Goal: Obtain resource: Download file/media

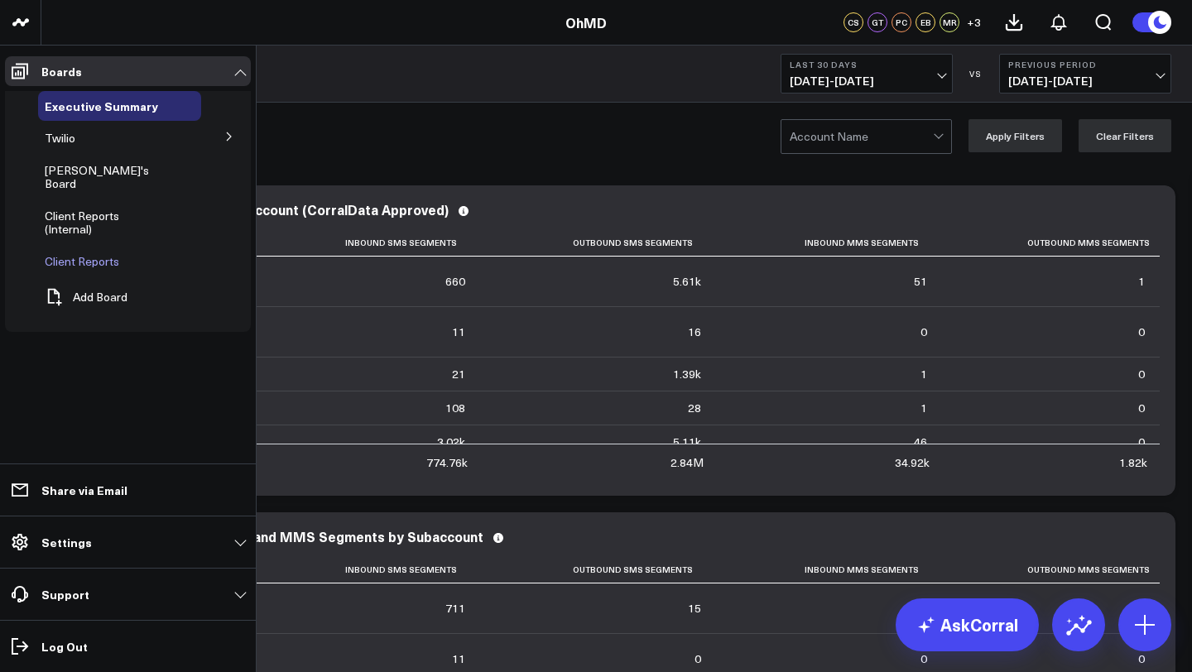
click at [93, 253] on span "Client Reports" at bounding box center [82, 261] width 74 height 16
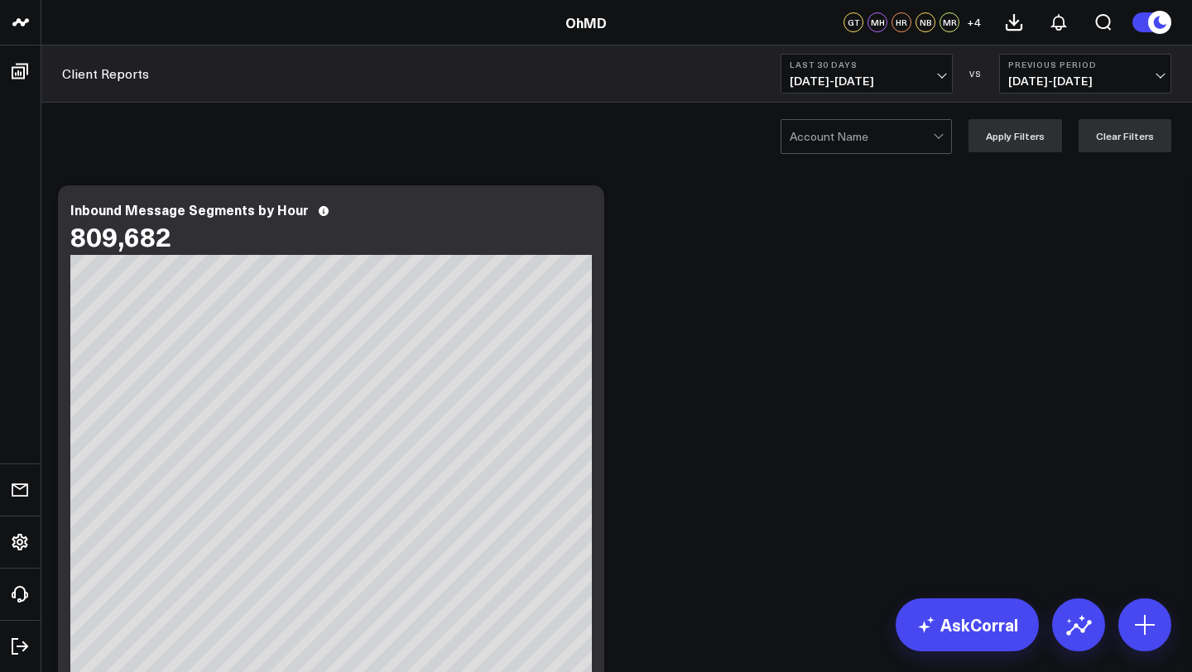
click at [873, 141] on div at bounding box center [860, 136] width 143 height 33
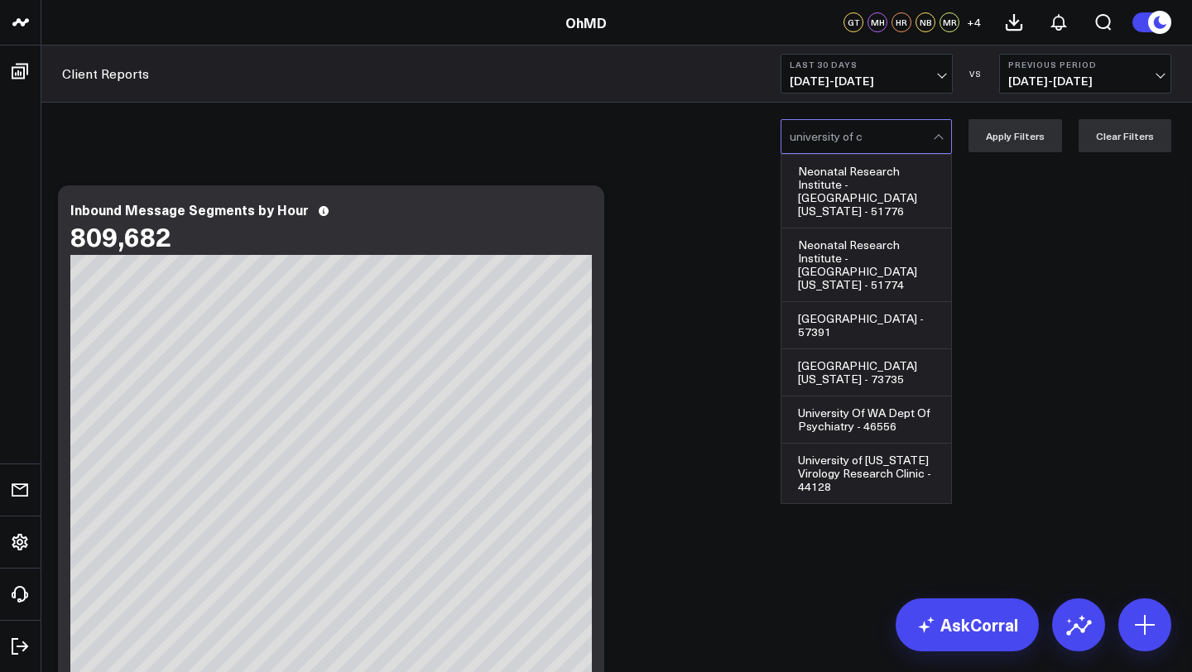
type input "university of ch"
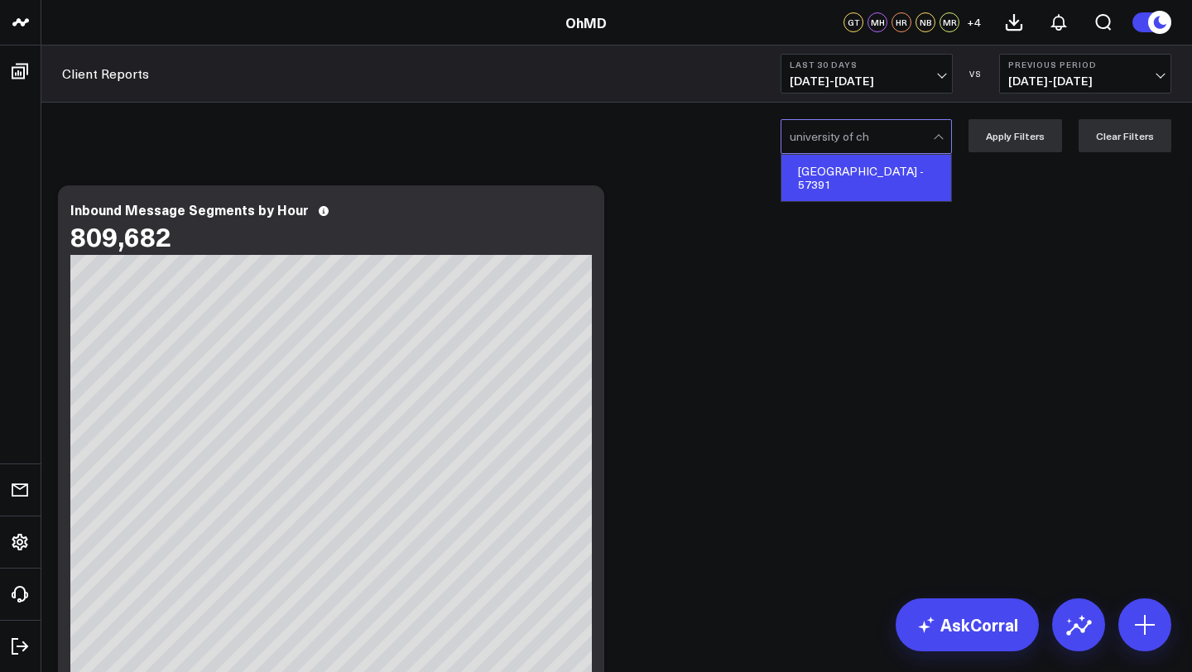
click at [866, 176] on div "[GEOGRAPHIC_DATA] - 57391" at bounding box center [866, 178] width 170 height 46
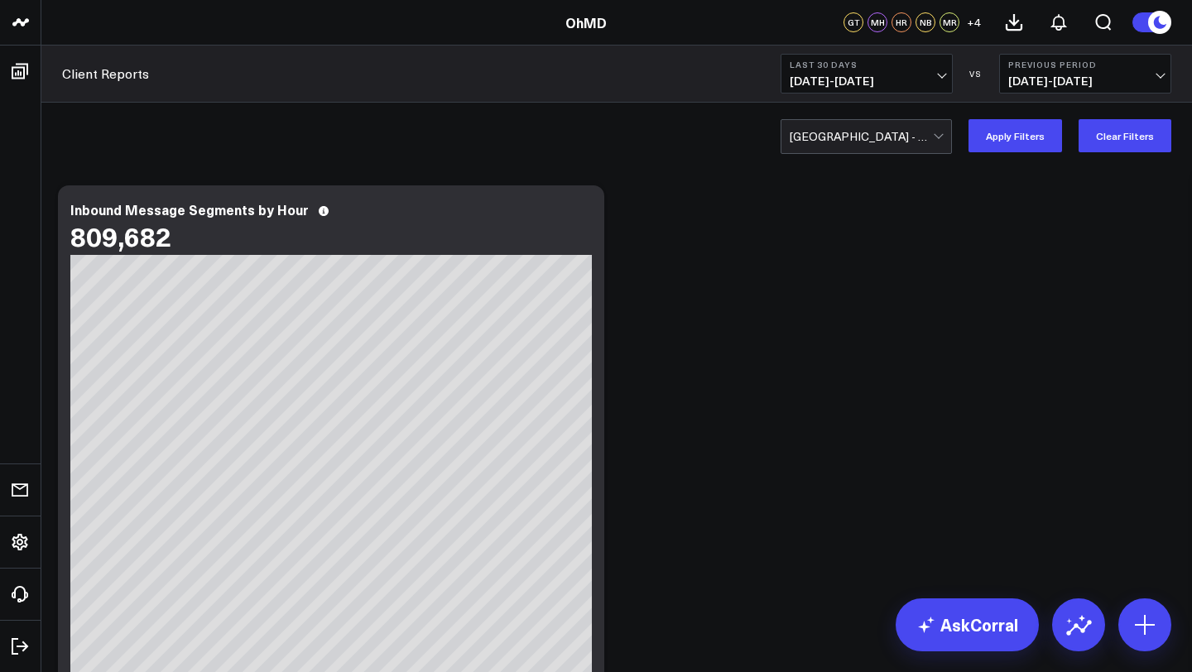
click at [914, 74] on span "[DATE] - [DATE]" at bounding box center [866, 80] width 154 height 13
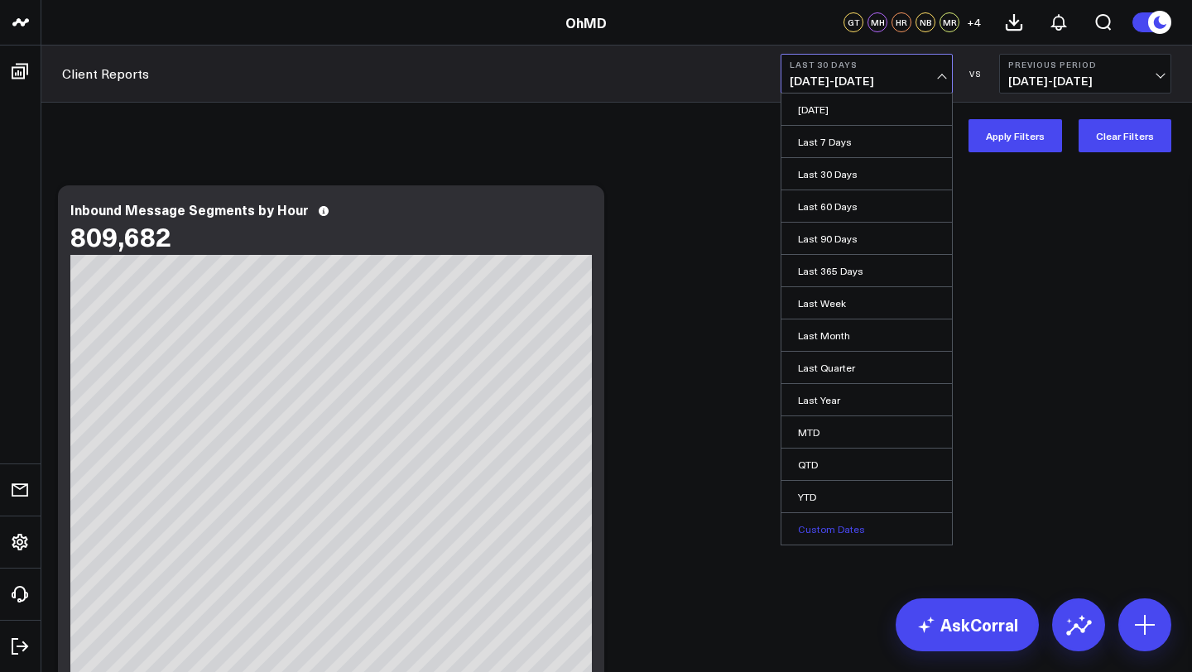
click at [838, 534] on link "Custom Dates" at bounding box center [866, 528] width 170 height 31
select select "8"
select select "2025"
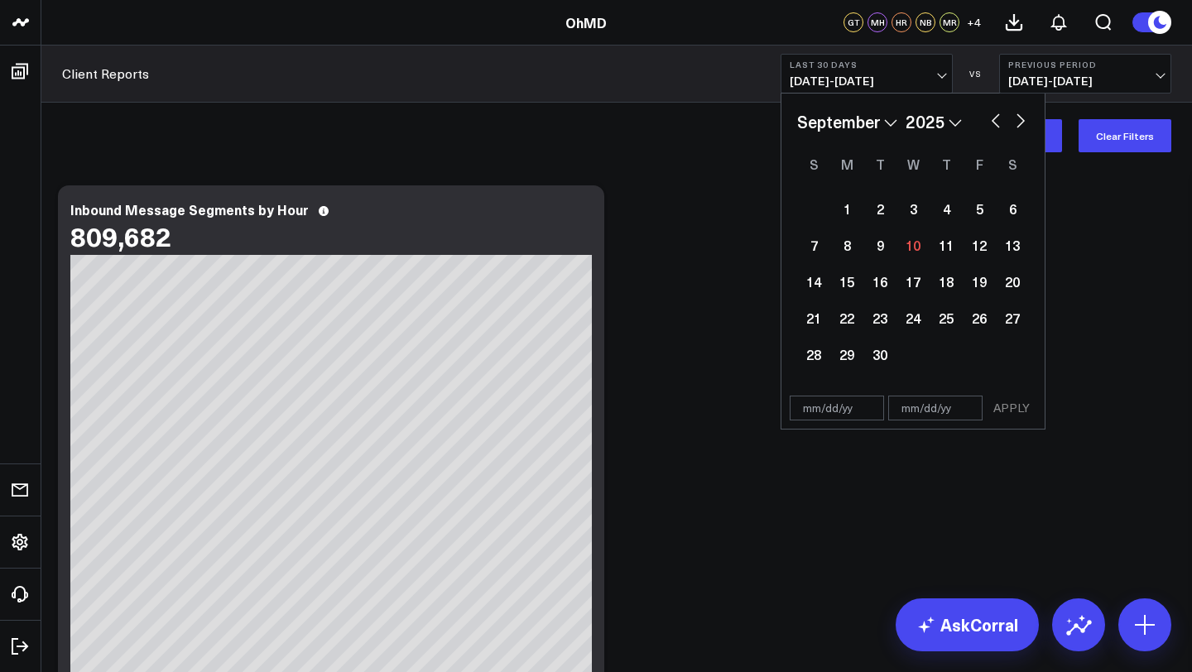
click at [867, 113] on select "January February March April May June July August September October November De…" at bounding box center [847, 121] width 100 height 25
select select "5"
select select "2025"
click at [821, 209] on div "1" at bounding box center [813, 208] width 33 height 33
type input "[DATE]"
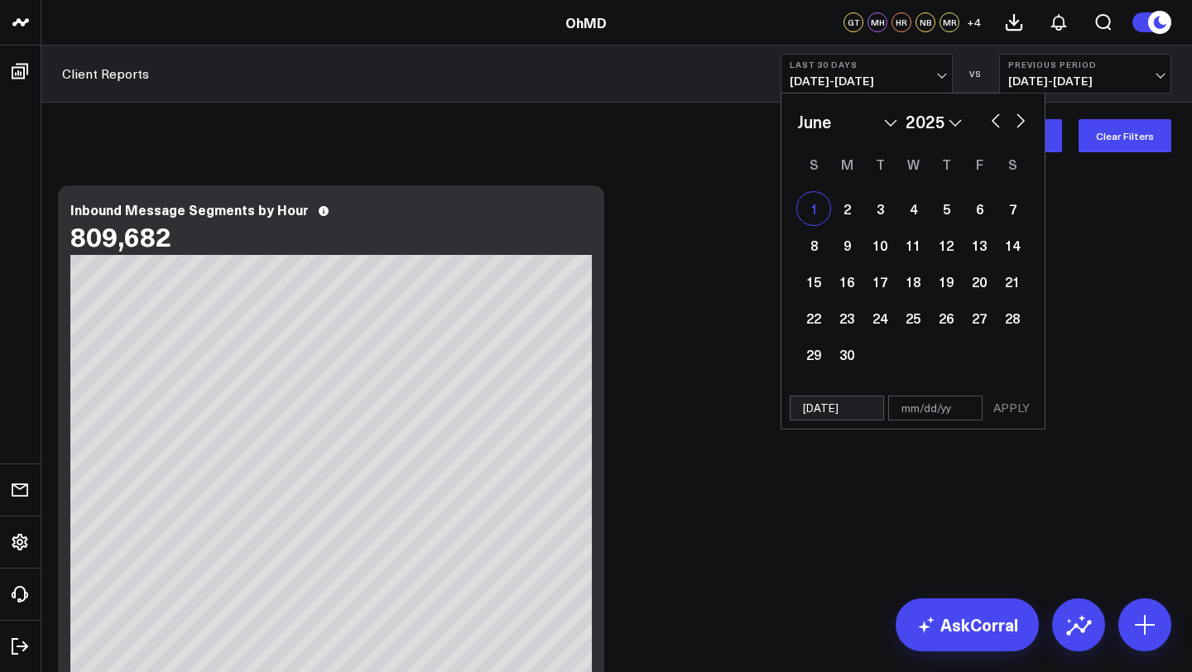
select select "5"
select select "2025"
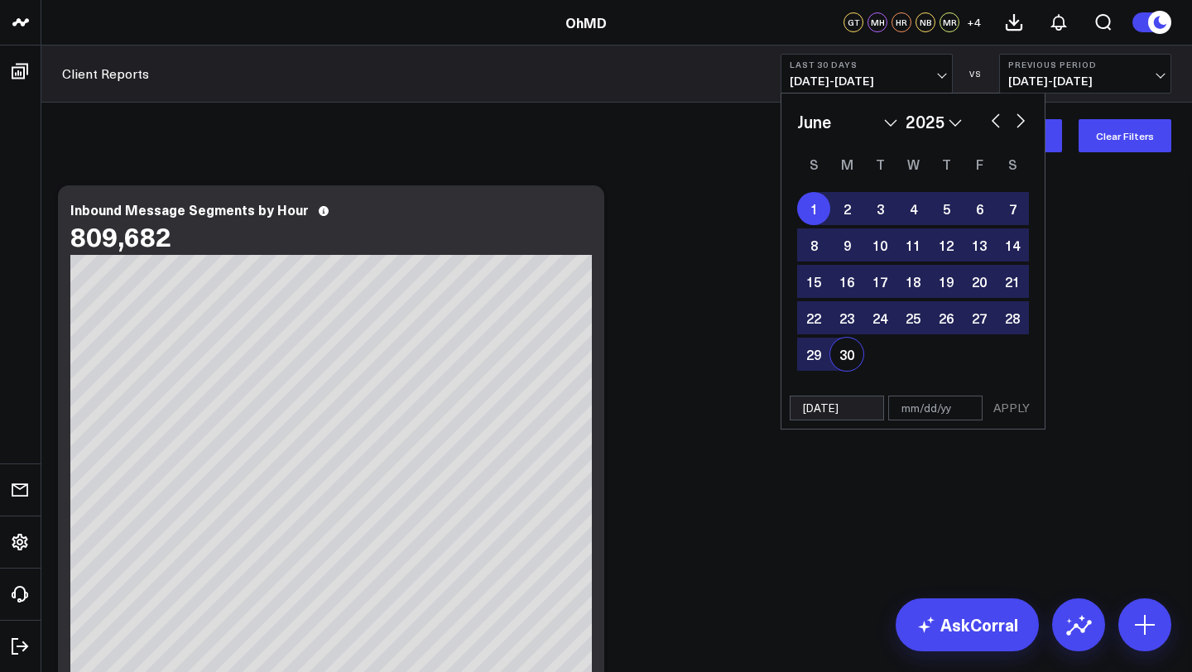
click at [854, 344] on div "30" at bounding box center [846, 354] width 33 height 33
type input "[DATE]"
select select "5"
select select "2025"
click at [1002, 411] on button "APPLY" at bounding box center [1011, 408] width 50 height 25
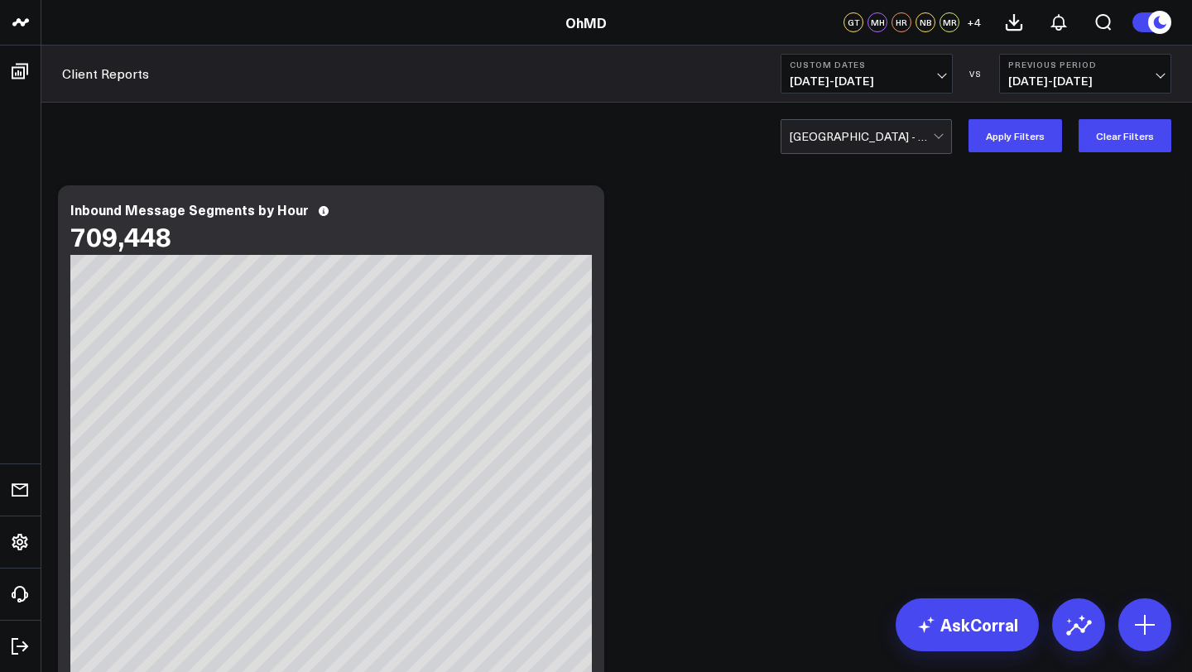
click at [1086, 70] on b "Previous Period" at bounding box center [1085, 65] width 154 height 10
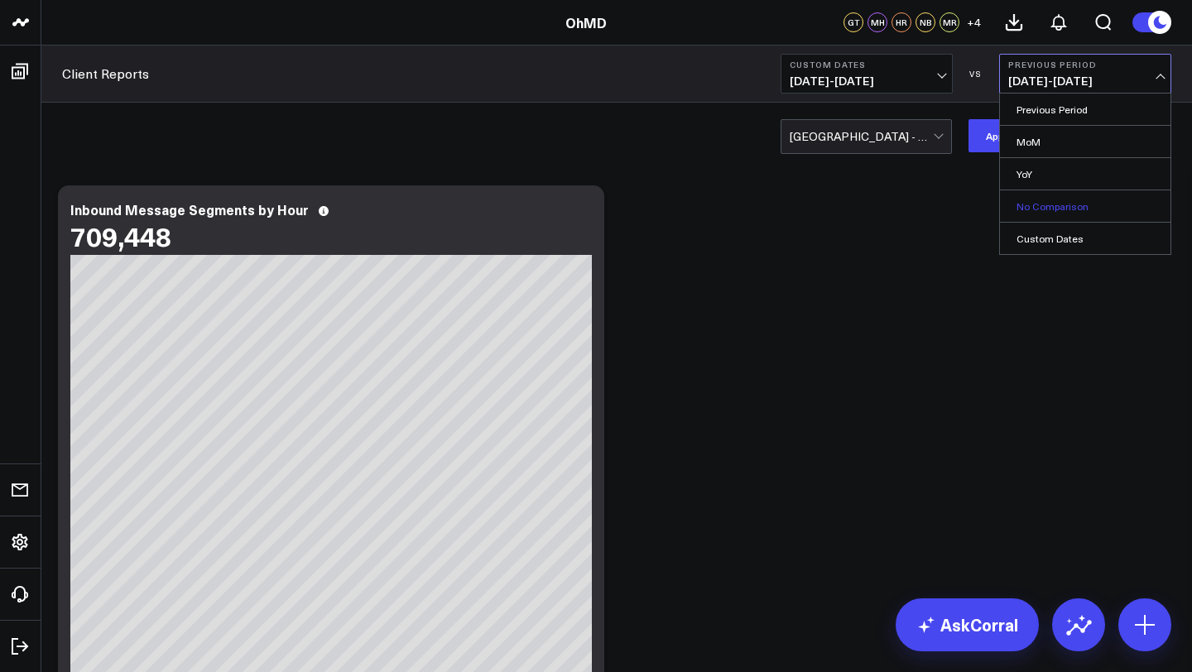
click at [1053, 204] on link "No Comparison" at bounding box center [1085, 205] width 170 height 31
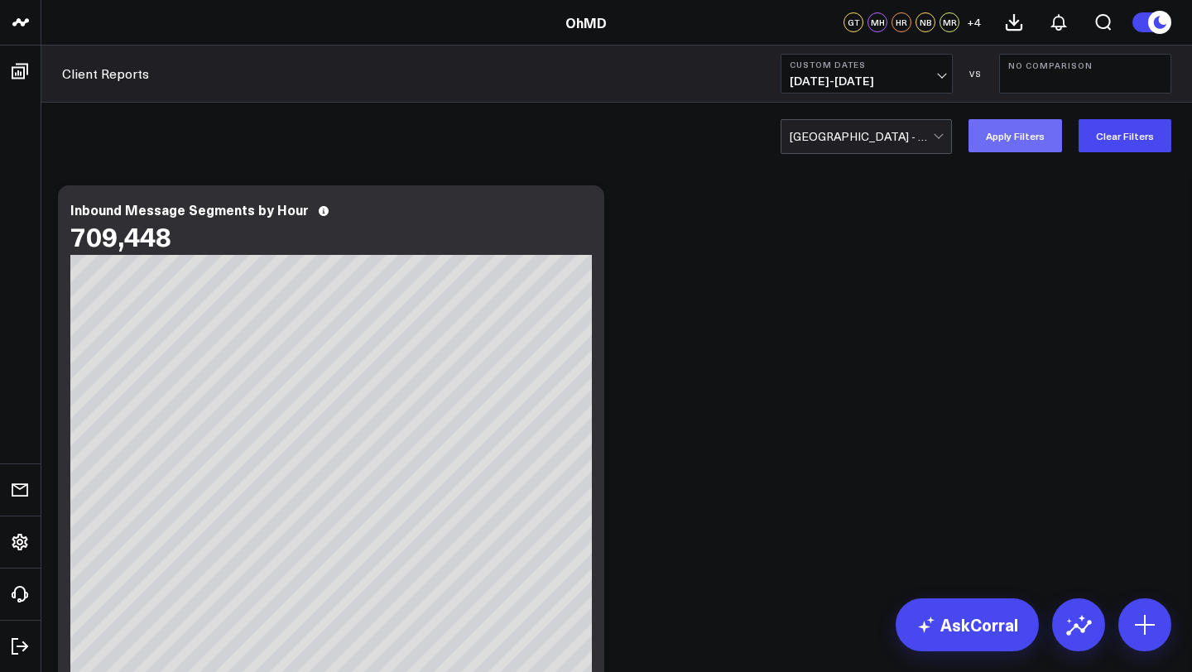
click at [1020, 149] on button "Apply Filters" at bounding box center [1015, 135] width 94 height 33
click at [1011, 22] on icon at bounding box center [1013, 22] width 15 height 15
click at [1058, 25] on icon at bounding box center [1058, 22] width 20 height 20
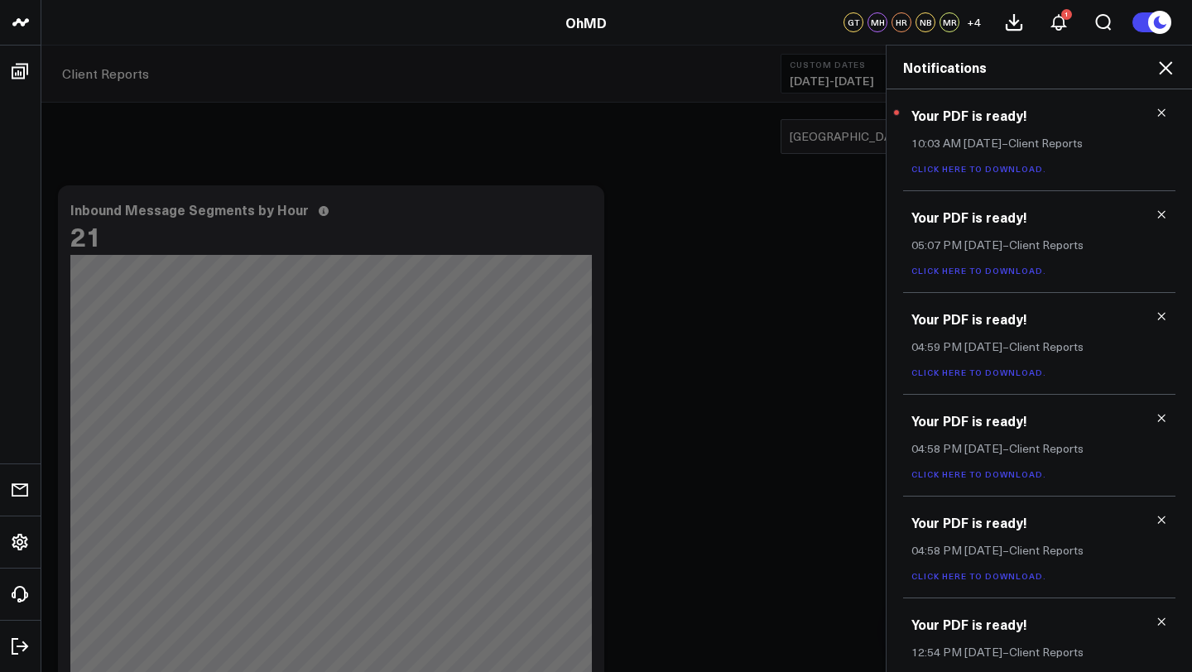
click at [985, 172] on link "Click here to download." at bounding box center [978, 169] width 135 height 12
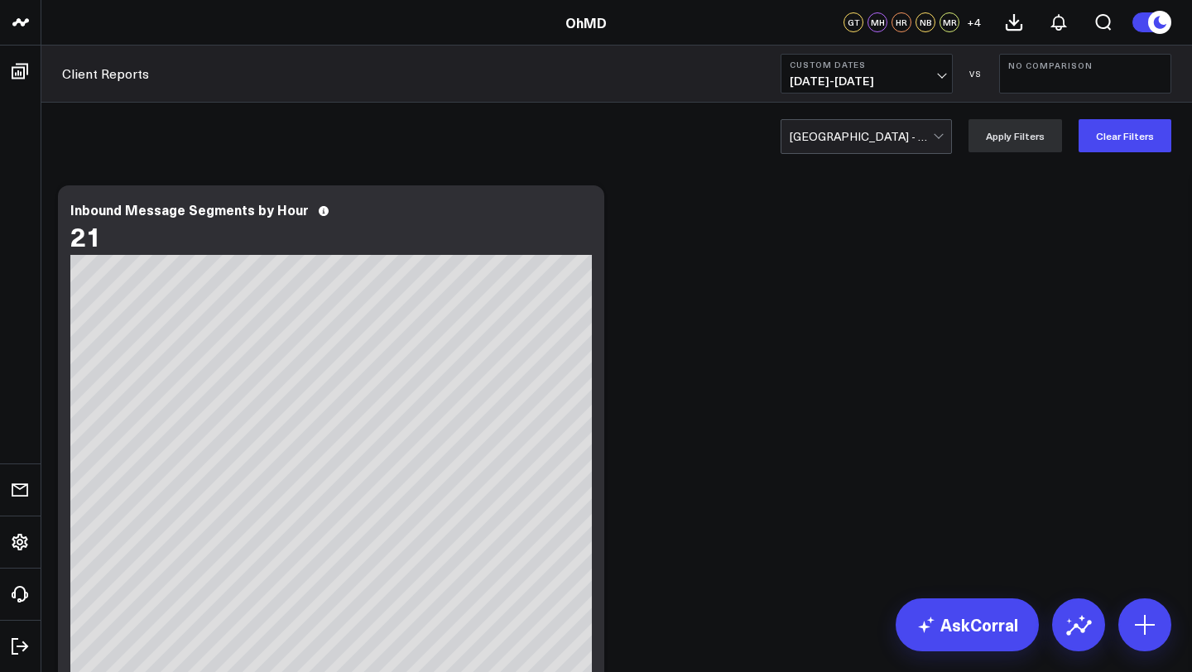
click at [859, 85] on span "[DATE] - [DATE]" at bounding box center [866, 80] width 154 height 13
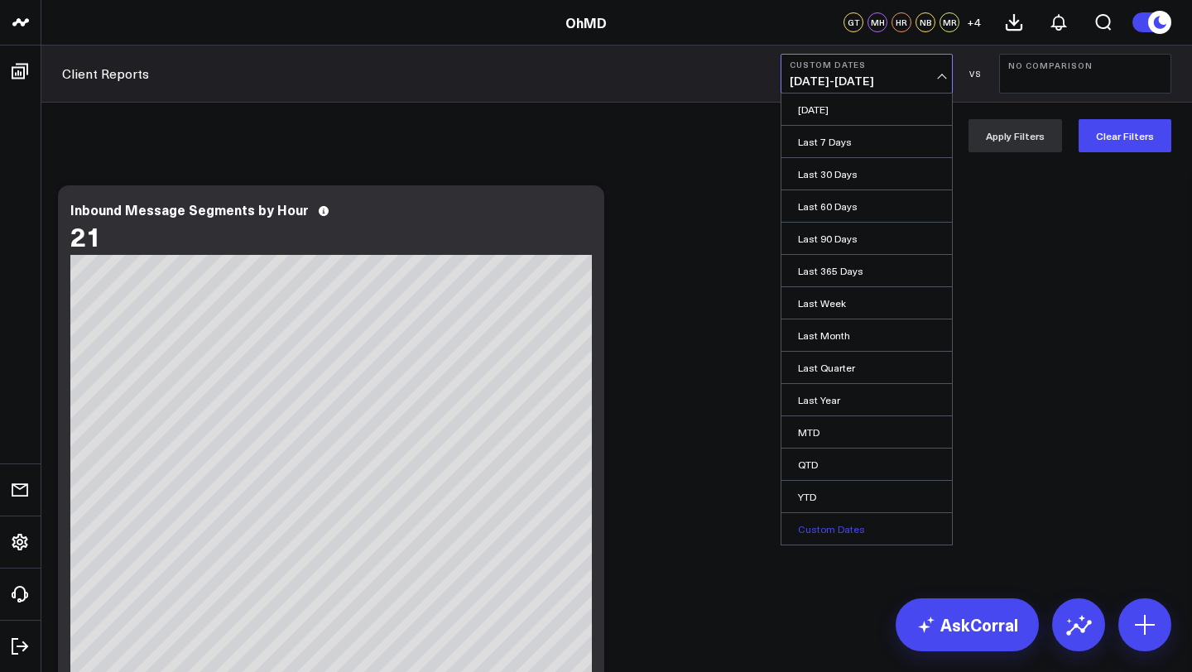
click at [838, 523] on link "Custom Dates" at bounding box center [866, 528] width 170 height 31
select select "8"
select select "2025"
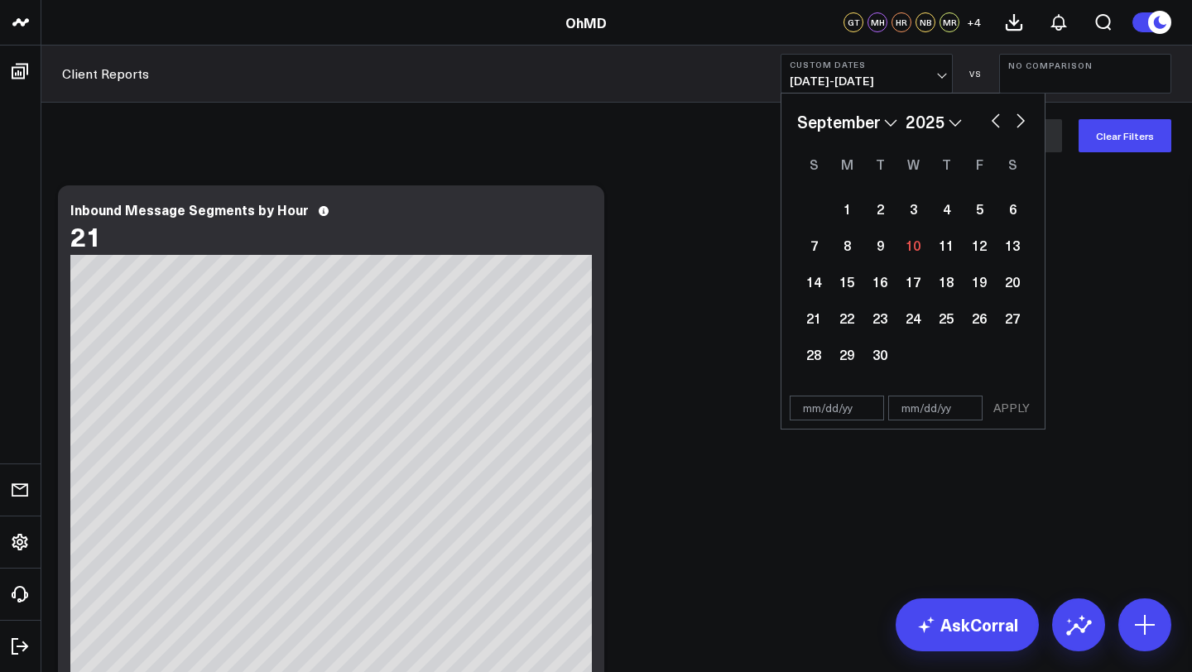
click at [869, 125] on select "January February March April May June July August September October November De…" at bounding box center [847, 121] width 100 height 25
select select "6"
select select "2025"
click at [880, 212] on div "1" at bounding box center [879, 208] width 33 height 33
type input "[DATE]"
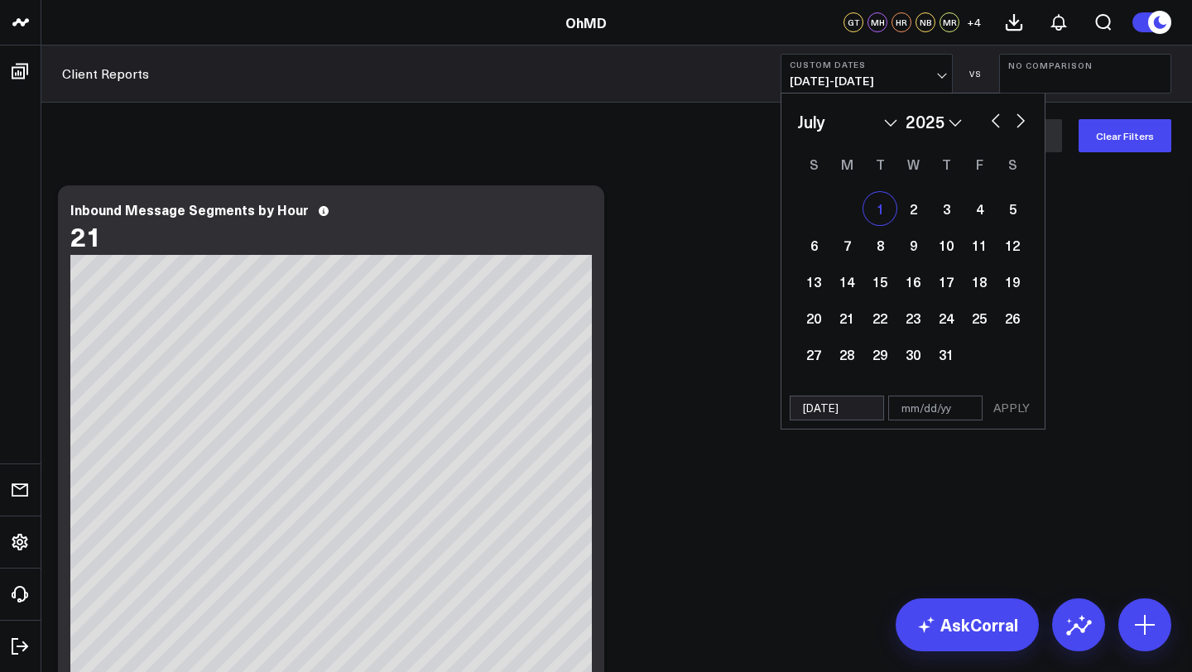
select select "6"
select select "2025"
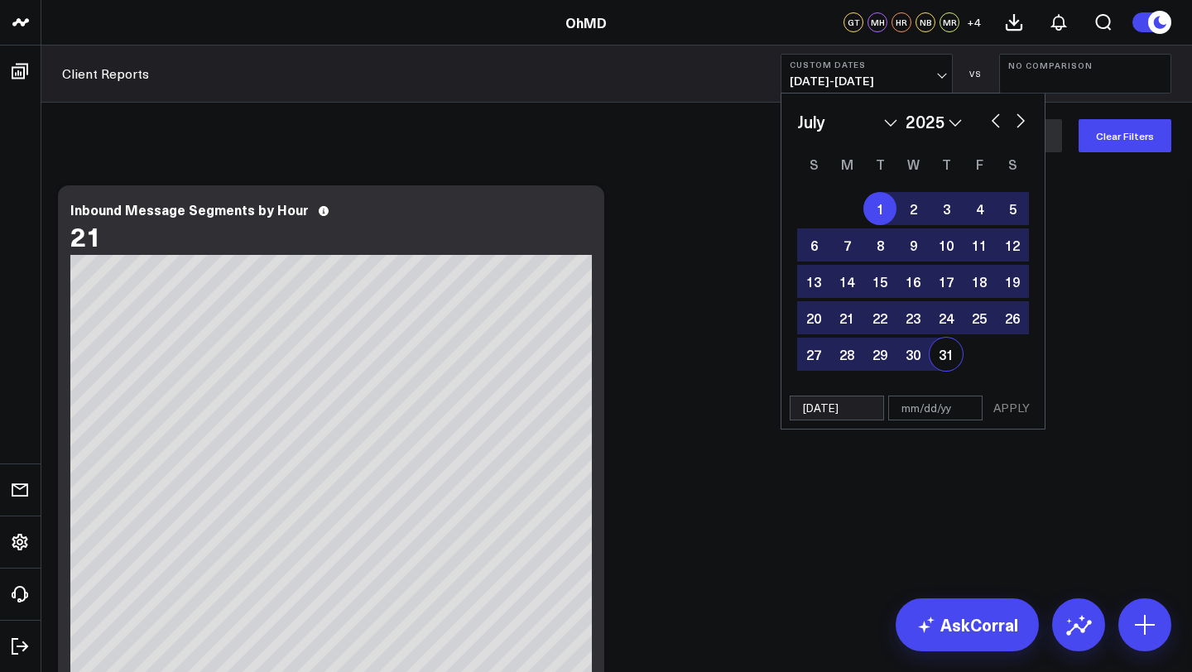
click at [944, 356] on div "31" at bounding box center [945, 354] width 33 height 33
type input "[DATE]"
select select "6"
select select "2025"
click at [1005, 413] on button "APPLY" at bounding box center [1011, 408] width 50 height 25
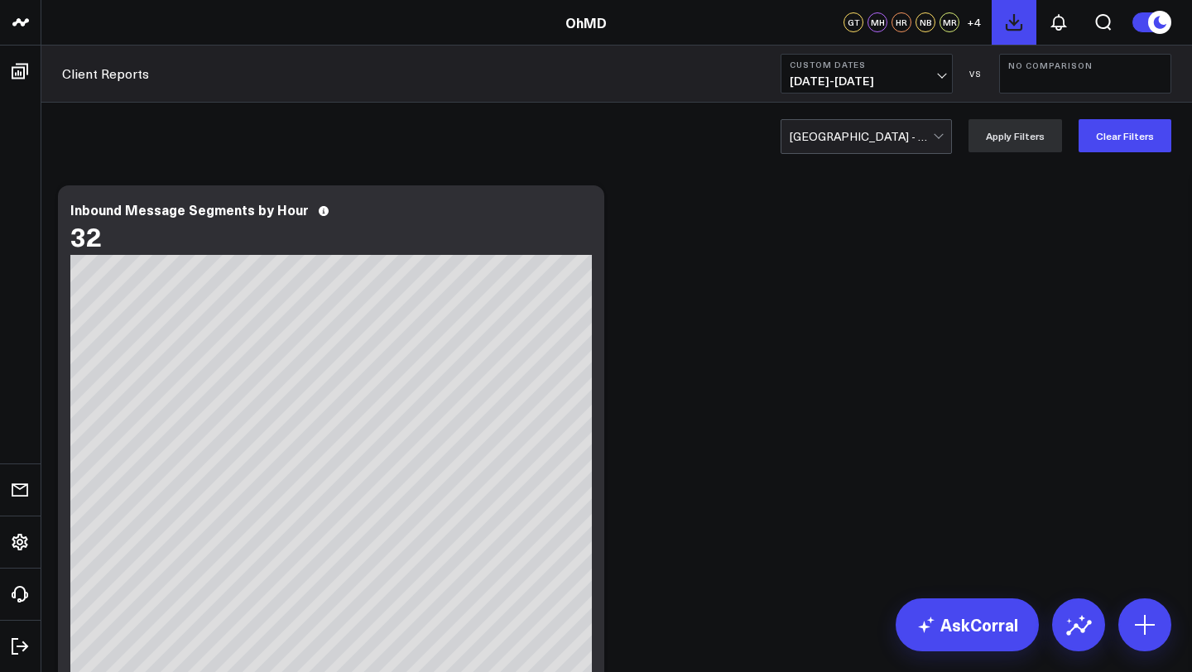
click at [1009, 26] on icon at bounding box center [1014, 22] width 20 height 20
click at [1060, 18] on icon at bounding box center [1058, 22] width 20 height 20
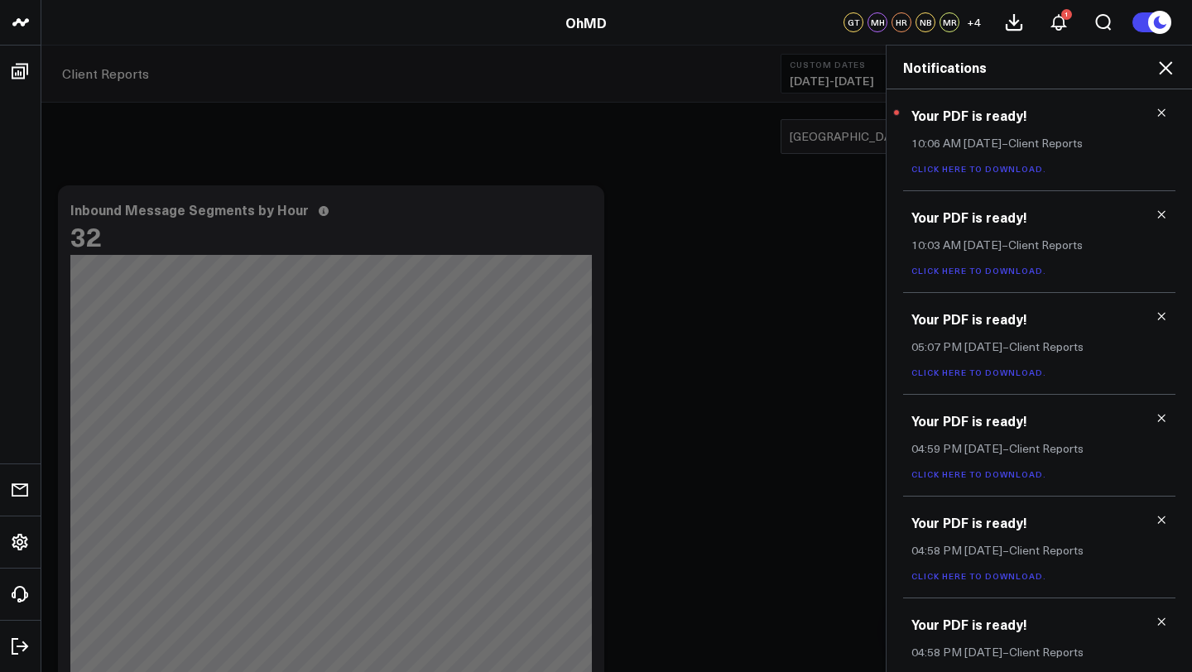
click at [1001, 173] on link "Click here to download." at bounding box center [978, 169] width 135 height 12
